Goal: Navigation & Orientation: Find specific page/section

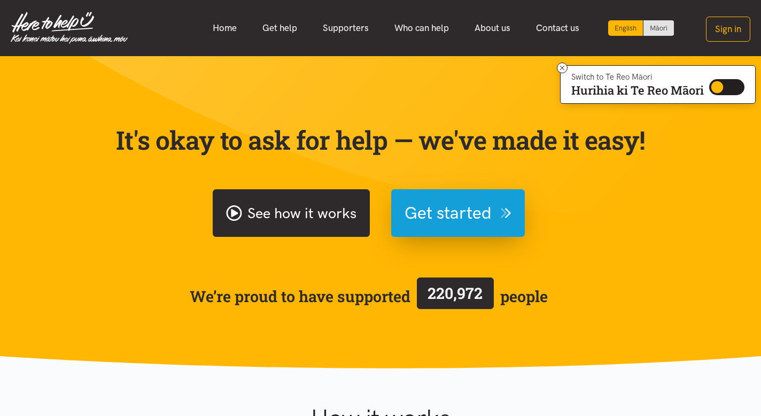
click at [337, 217] on link "See how it works" at bounding box center [291, 213] width 157 height 48
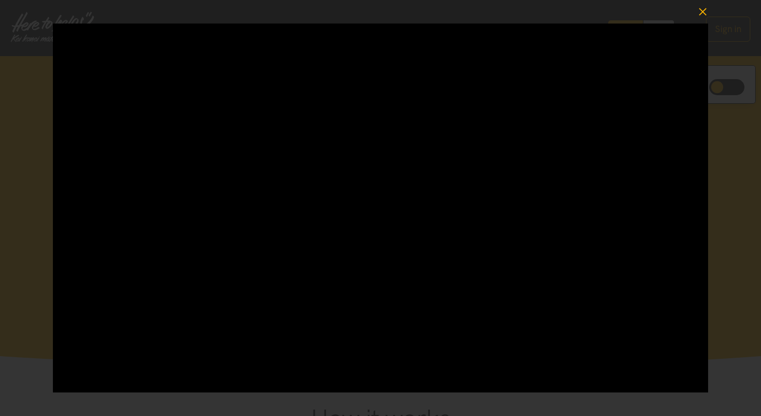
click at [708, 16] on icon "button" at bounding box center [702, 11] width 15 height 15
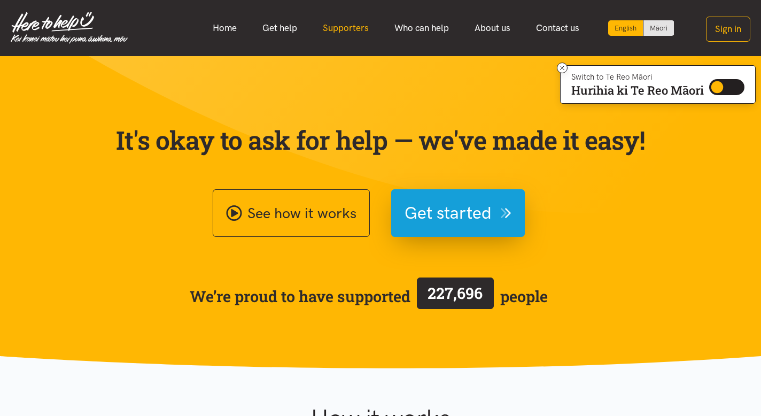
click at [343, 28] on link "Supporters" at bounding box center [346, 28] width 72 height 23
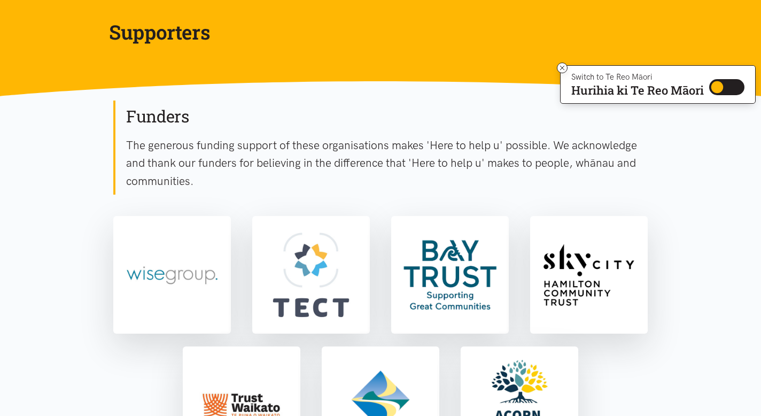
scroll to position [170, 0]
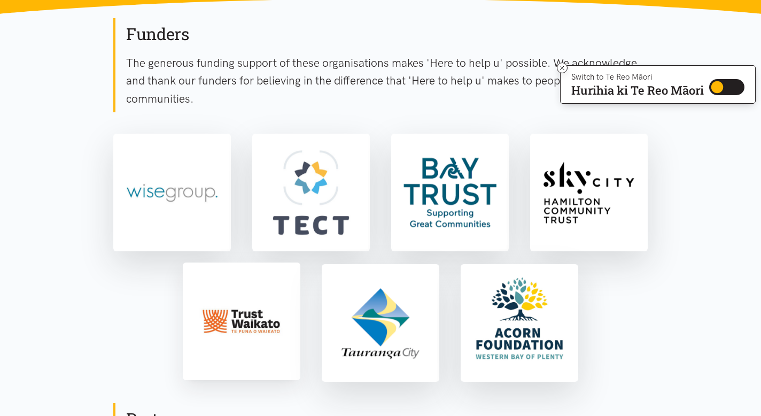
click at [268, 323] on img at bounding box center [241, 321] width 113 height 113
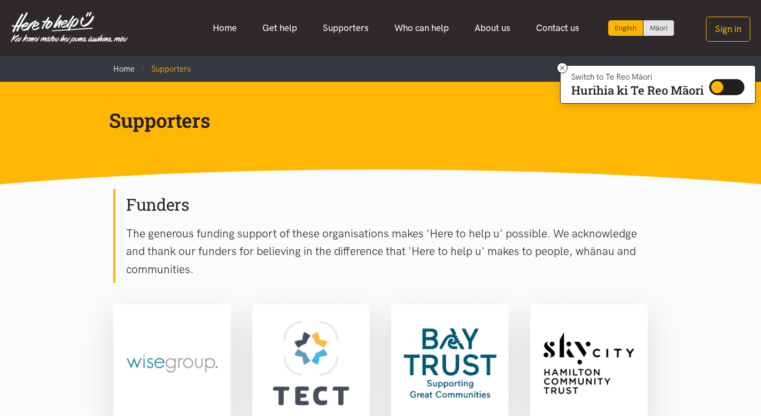
scroll to position [0, 0]
click at [361, 25] on link "Supporters" at bounding box center [346, 28] width 72 height 23
click at [236, 27] on link "Home" at bounding box center [225, 28] width 50 height 23
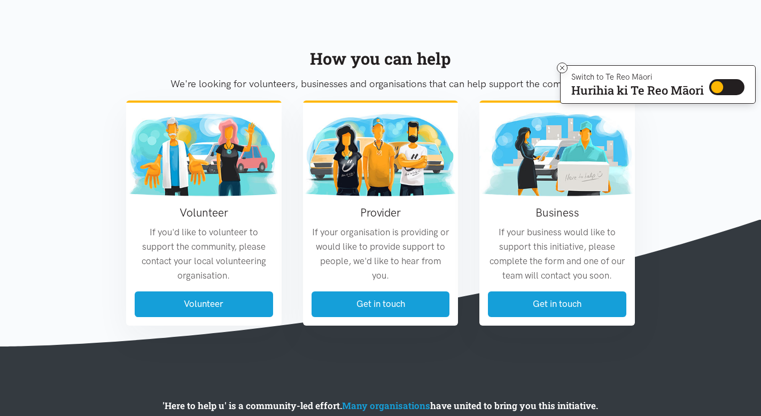
scroll to position [1169, 0]
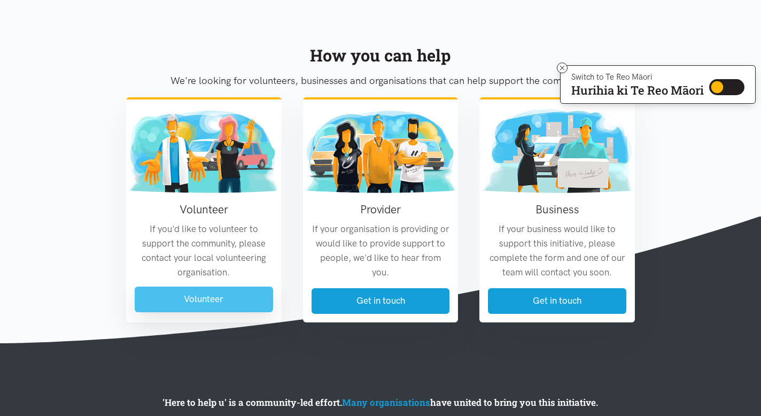
click at [248, 300] on link "Volunteer" at bounding box center [204, 298] width 138 height 25
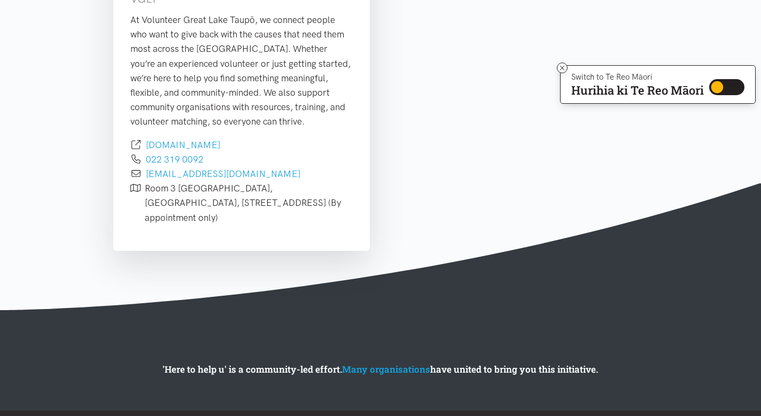
scroll to position [492, 0]
